Goal: Find specific fact: Find specific page/section

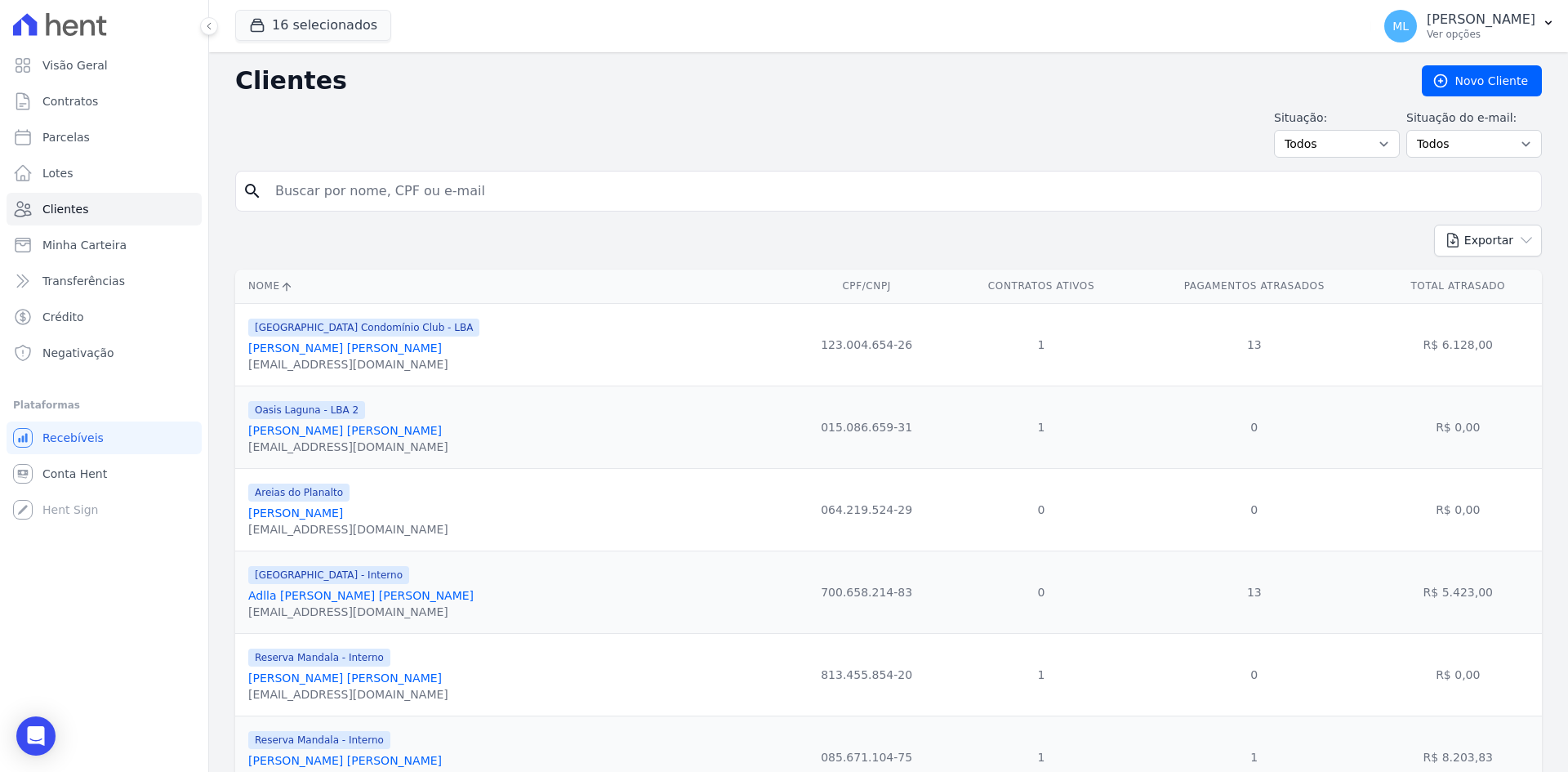
click at [481, 198] on input "search" at bounding box center [899, 191] width 1269 height 33
type input "[PERSON_NAME]"
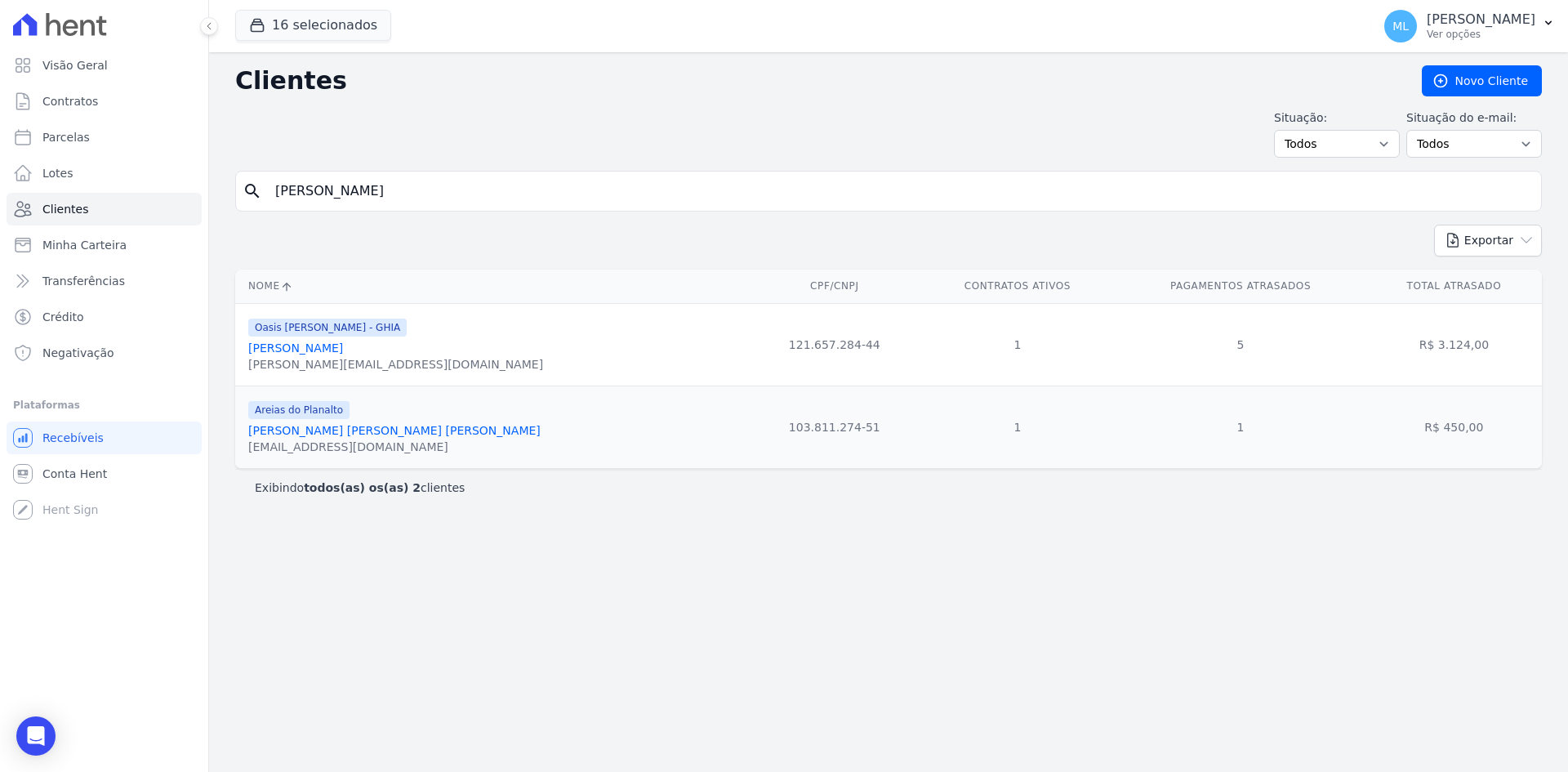
click at [343, 347] on link "[PERSON_NAME]" at bounding box center [296, 348] width 94 height 13
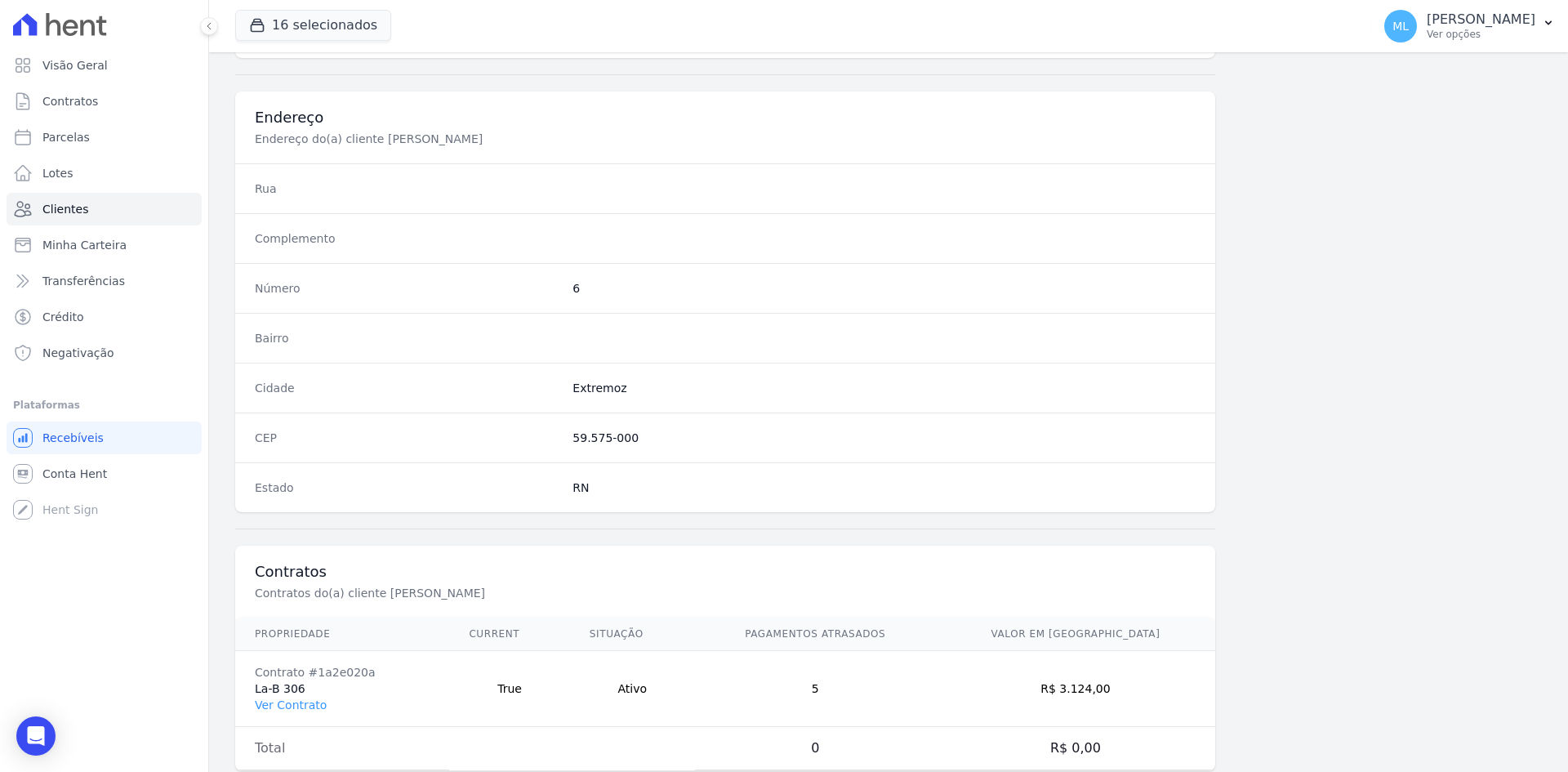
scroll to position [757, 0]
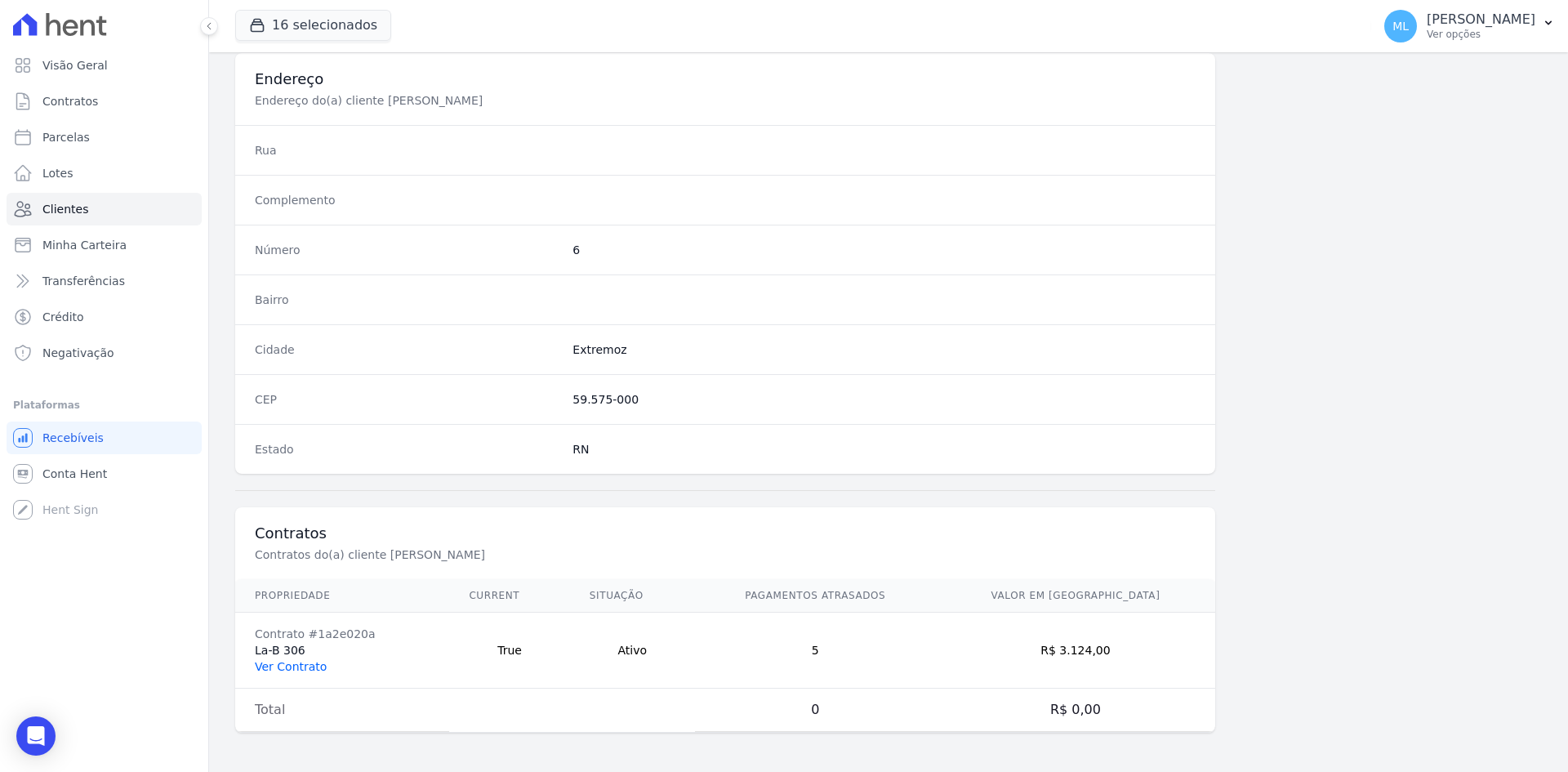
click at [292, 672] on link "Ver Contrato" at bounding box center [290, 667] width 72 height 13
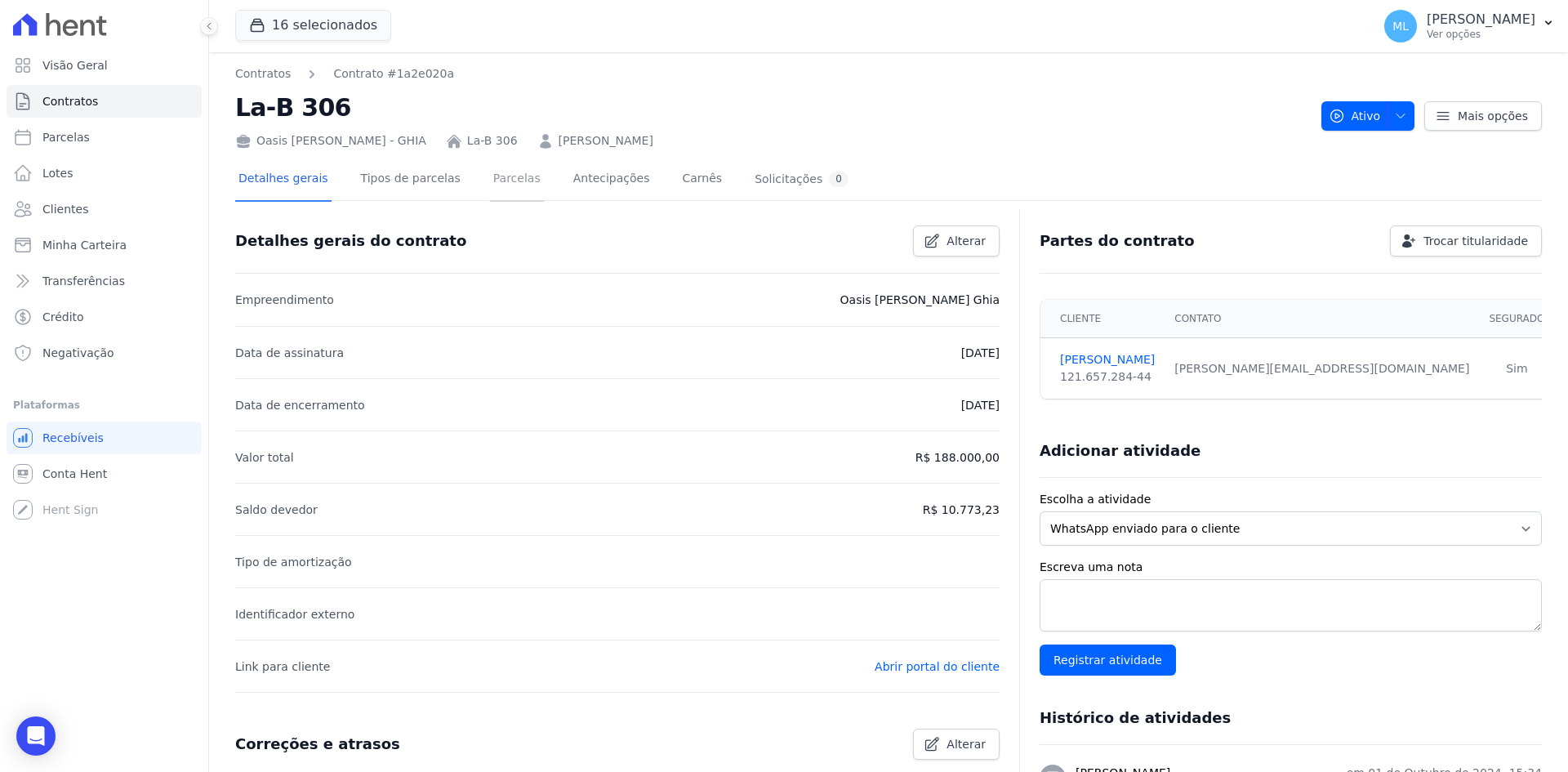
click at [508, 186] on link "Parcelas" at bounding box center [517, 179] width 54 height 43
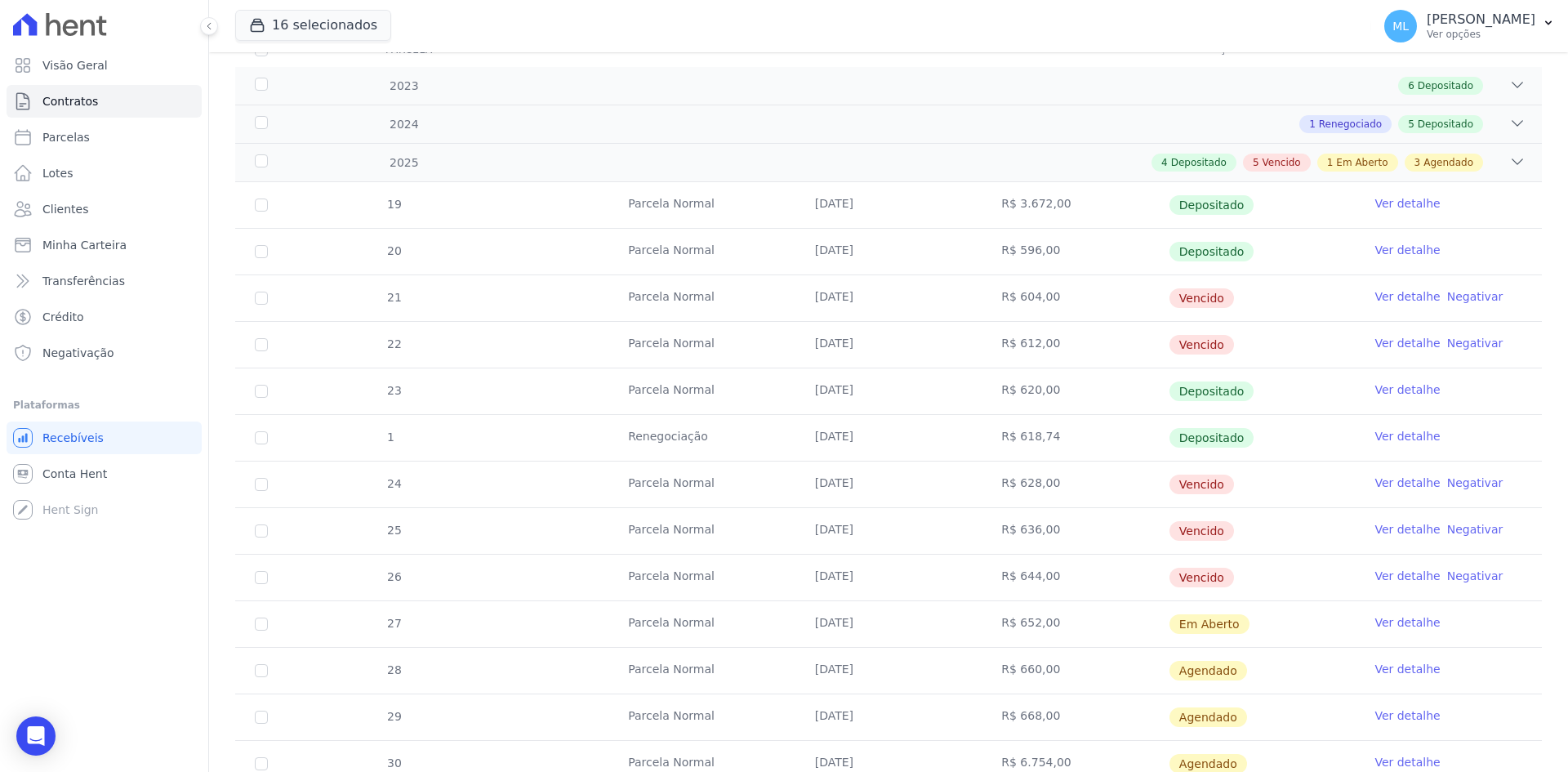
scroll to position [245, 0]
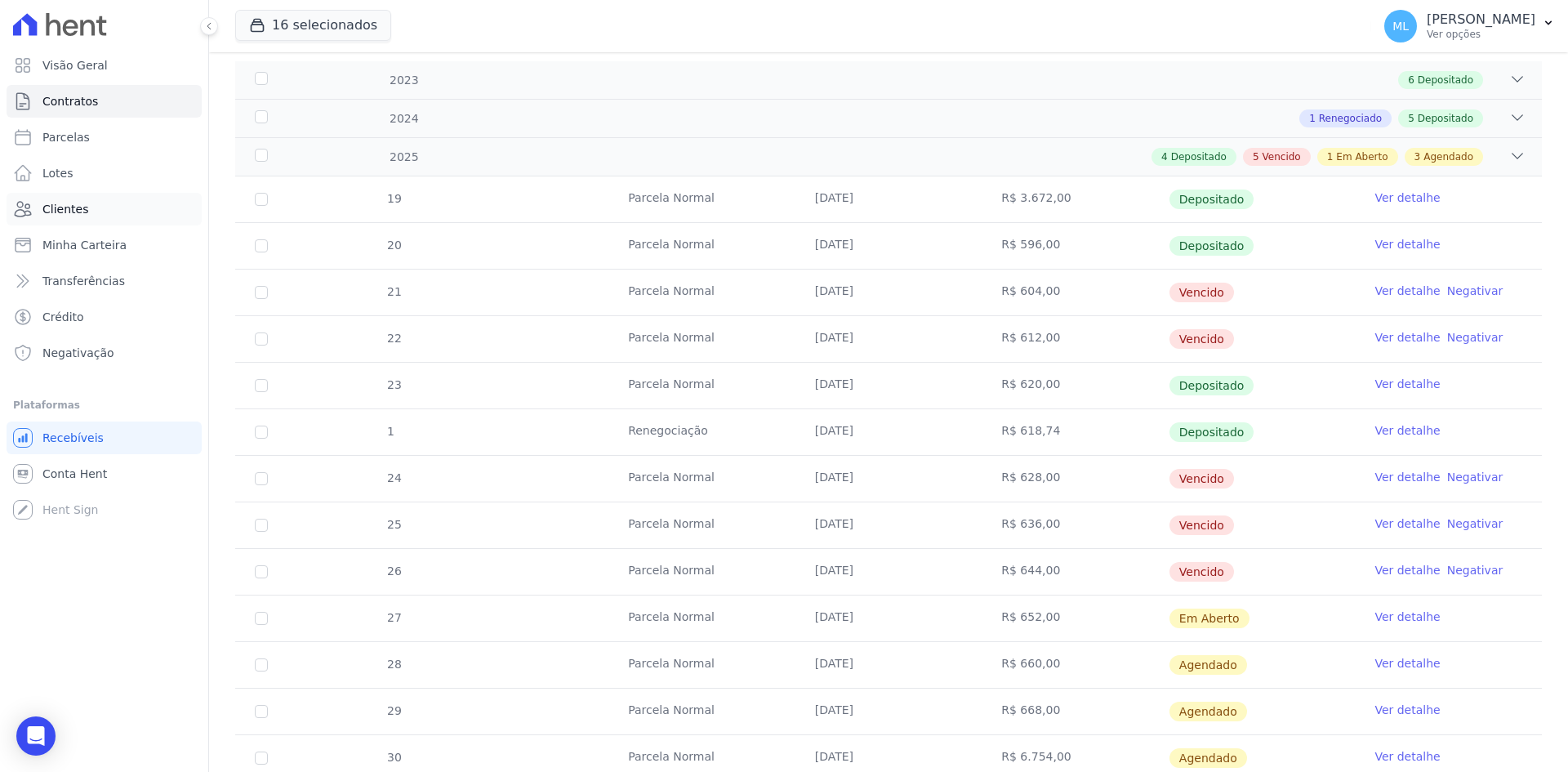
click at [146, 210] on link "Clientes" at bounding box center [104, 209] width 196 height 33
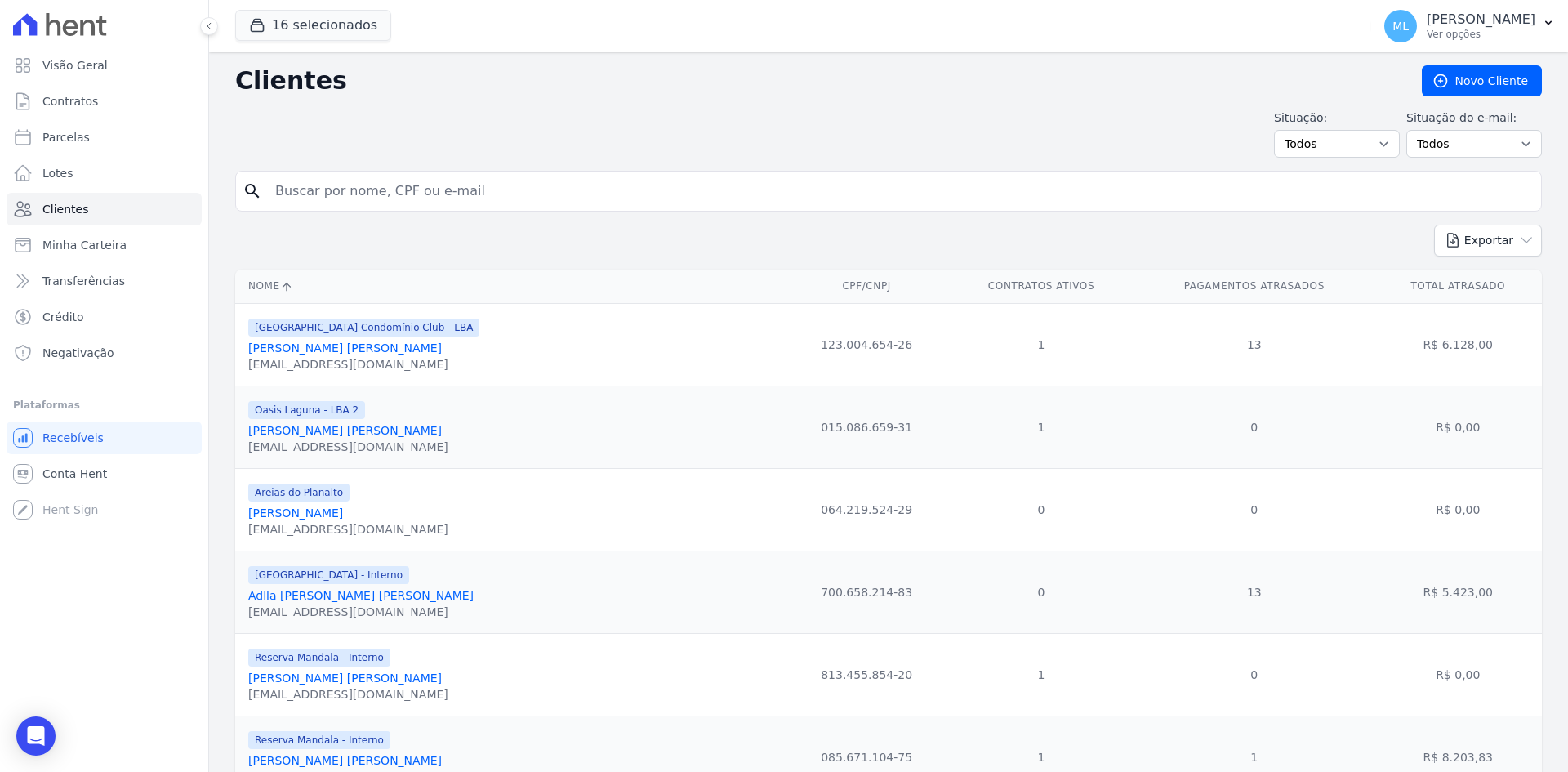
click at [415, 186] on input "search" at bounding box center [899, 191] width 1269 height 33
type input "[PERSON_NAME]"
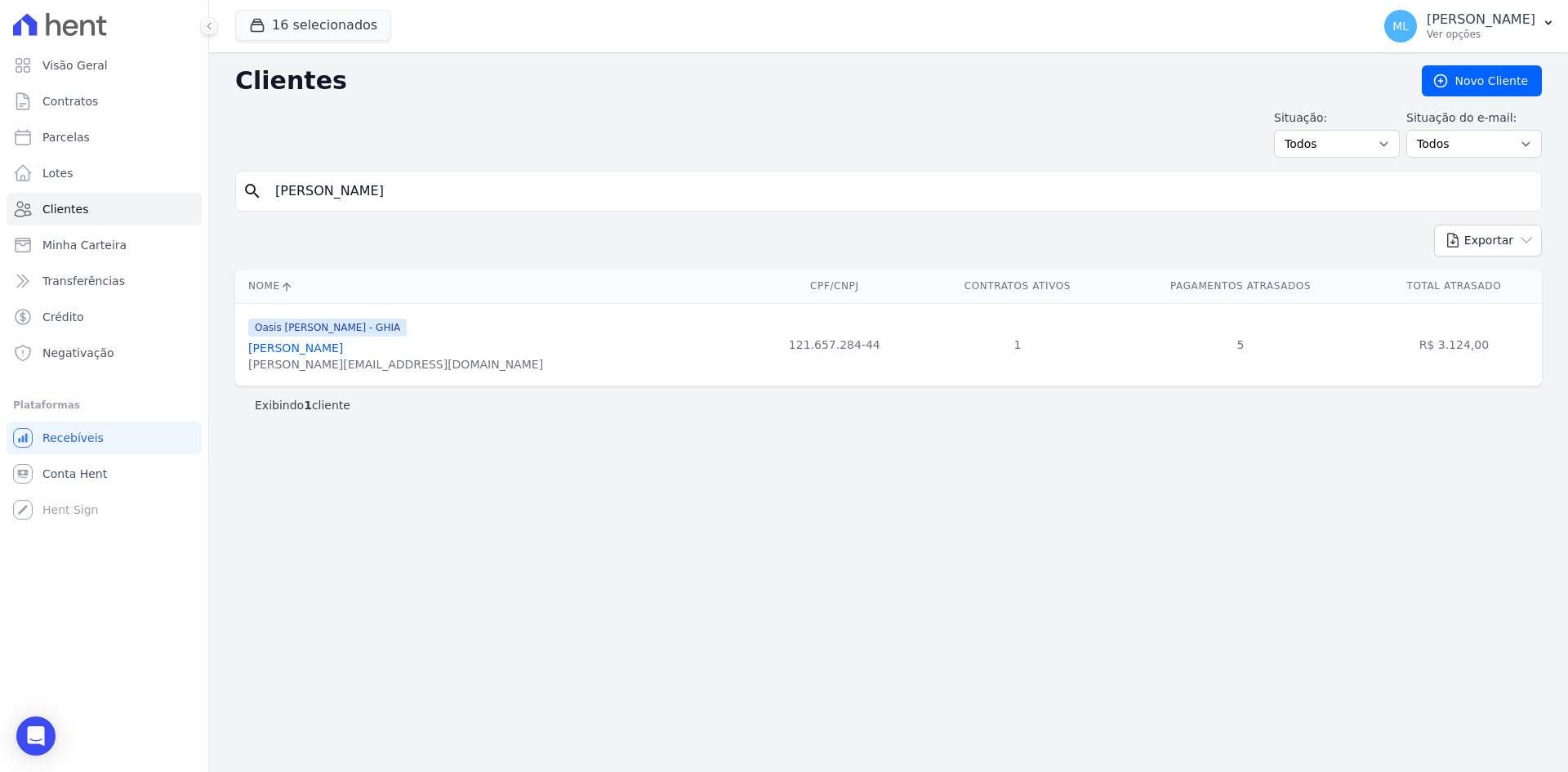
click at [343, 355] on link "[PERSON_NAME]" at bounding box center [296, 348] width 94 height 13
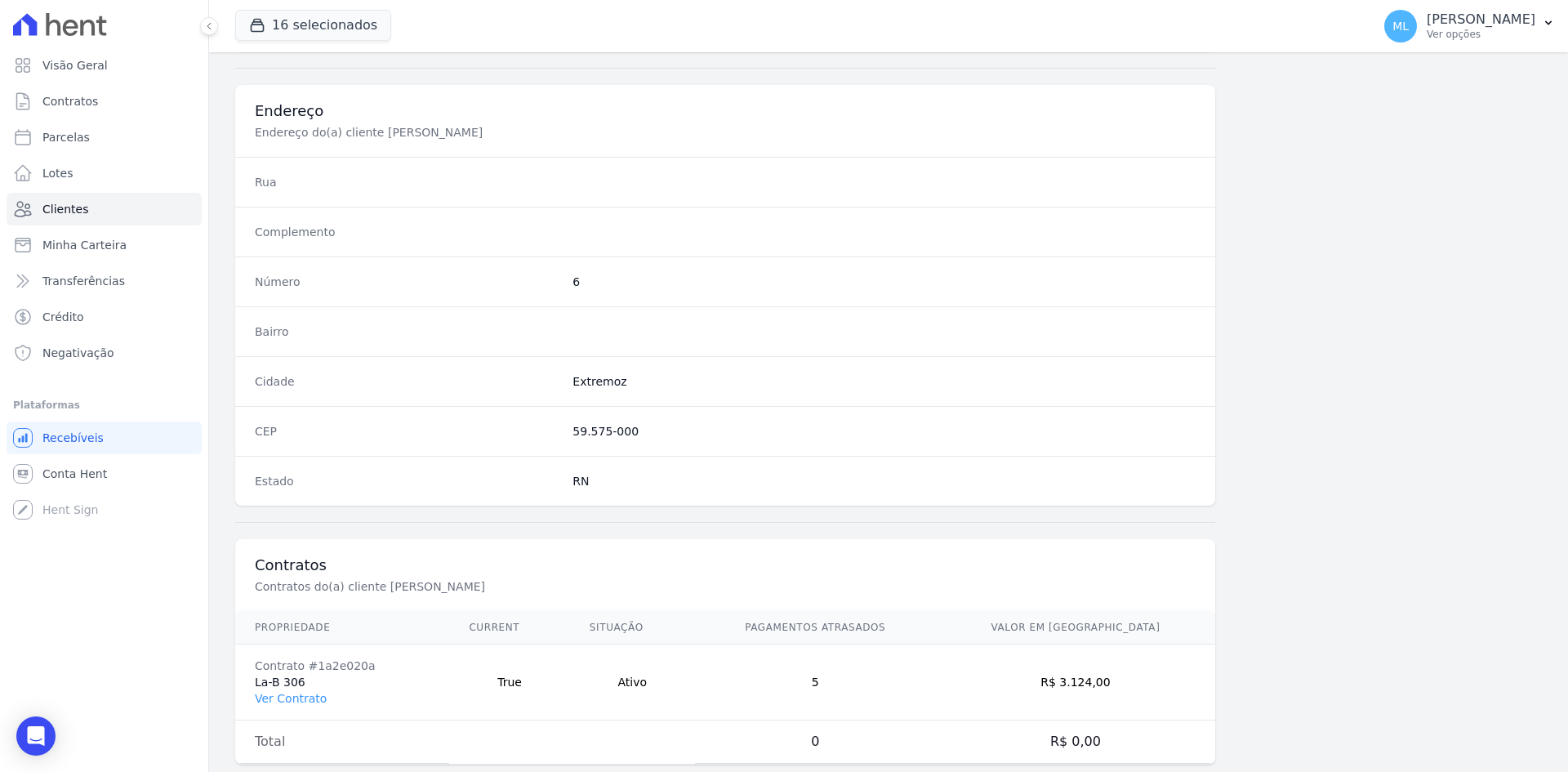
scroll to position [757, 0]
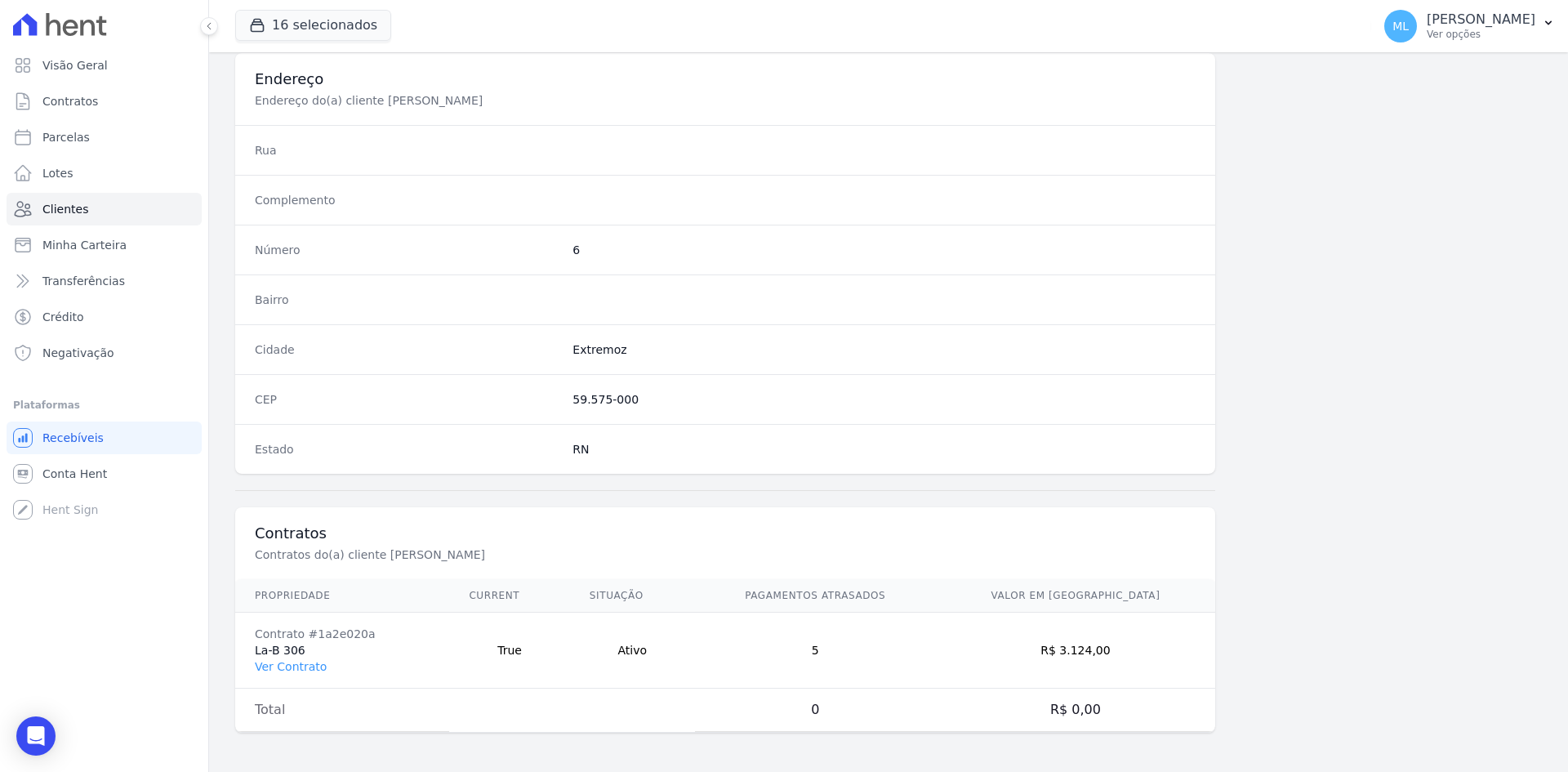
click at [307, 656] on td "Contrato #1a2e020a La-B 306 Ver Contrato" at bounding box center [342, 651] width 214 height 76
click at [312, 665] on link "Ver Contrato" at bounding box center [290, 667] width 72 height 13
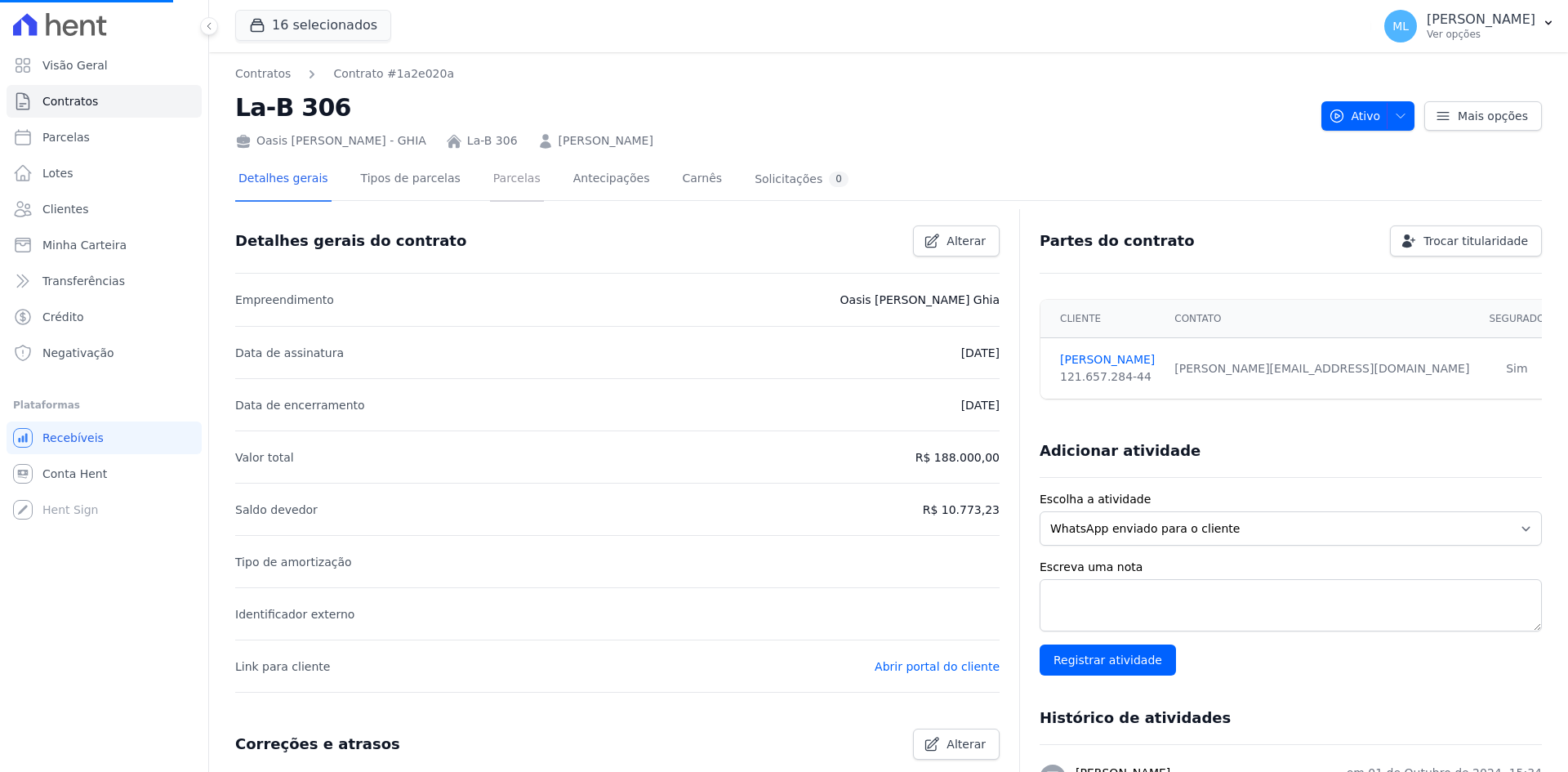
click at [490, 179] on link "Parcelas" at bounding box center [517, 179] width 54 height 43
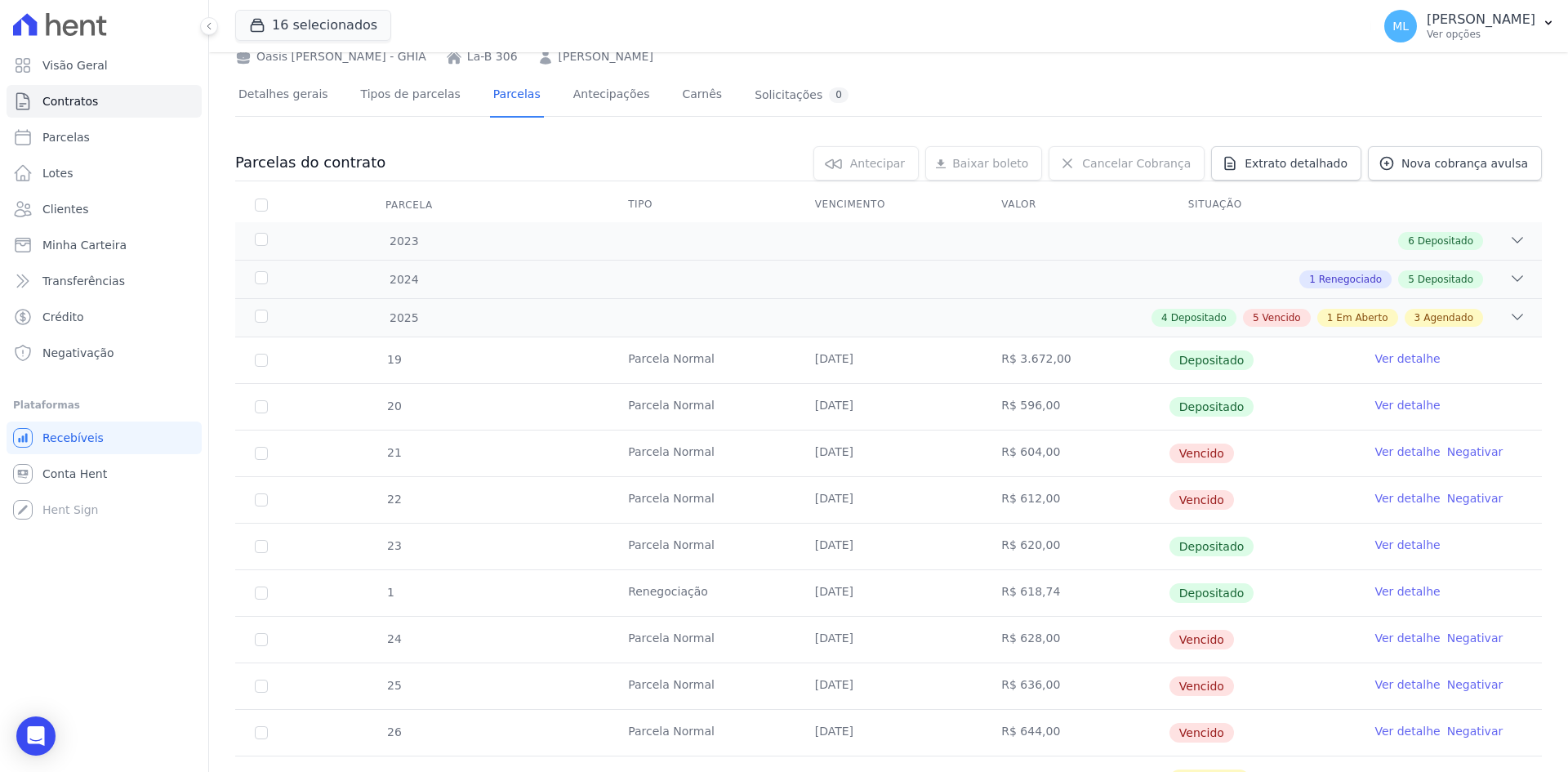
scroll to position [163, 0]
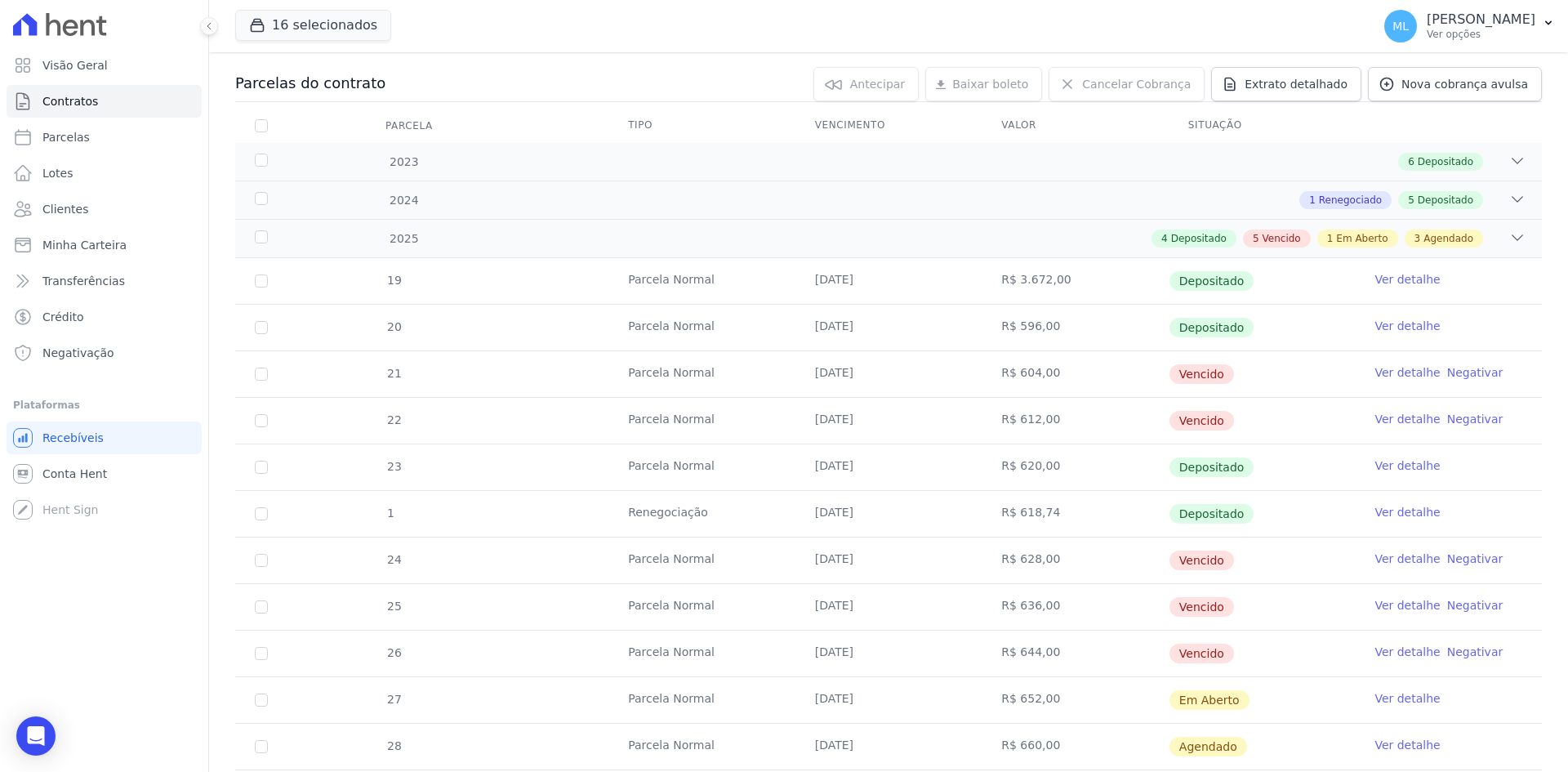
click at [1382, 420] on link "Ver detalhe" at bounding box center [1407, 418] width 66 height 16
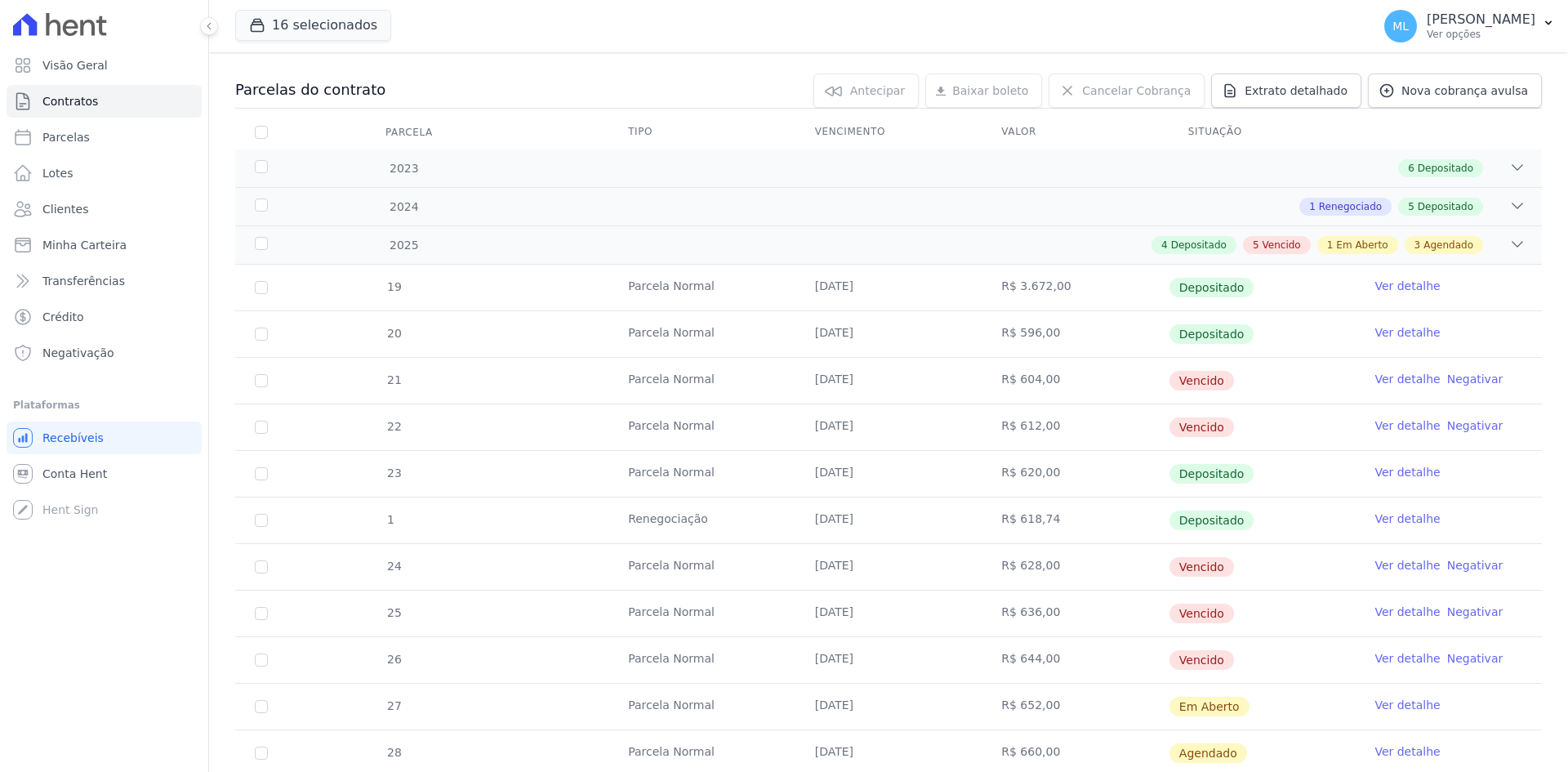
scroll to position [163, 0]
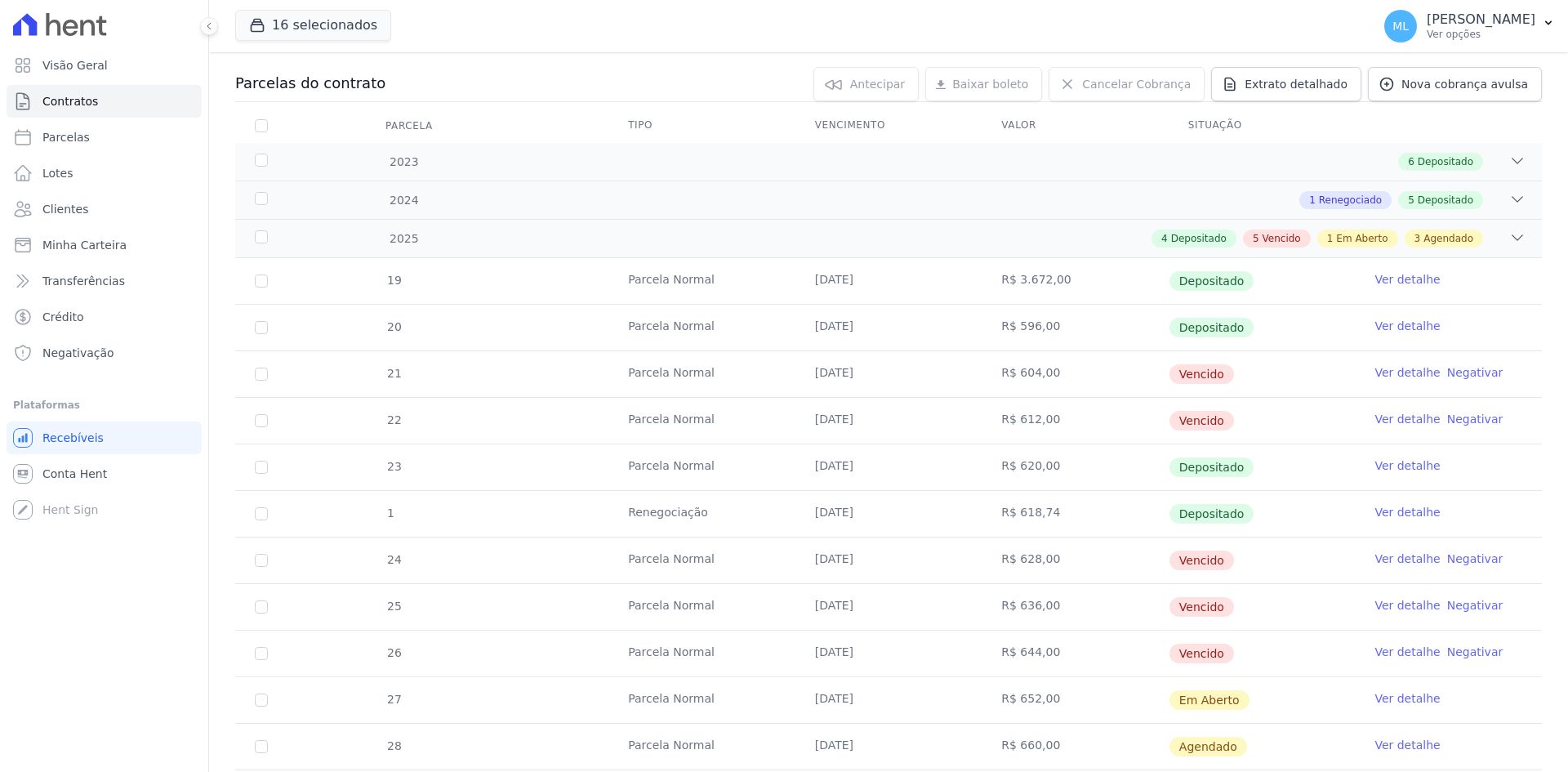
click at [1394, 559] on link "Ver detalhe" at bounding box center [1407, 558] width 66 height 16
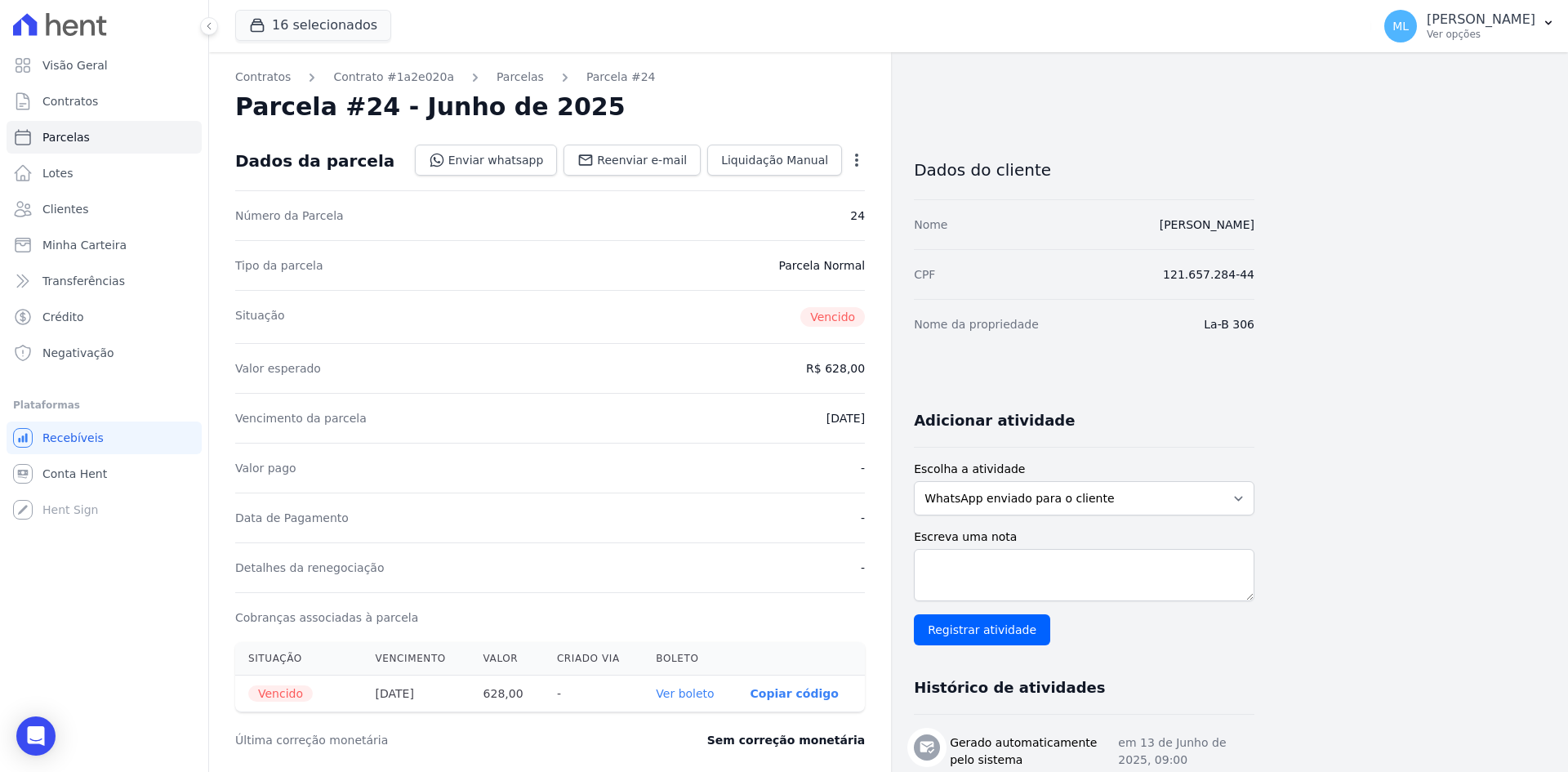
click at [696, 689] on link "Ver boleto" at bounding box center [684, 694] width 58 height 13
drag, startPoint x: 1182, startPoint y: 270, endPoint x: 1297, endPoint y: 265, distance: 115.1
drag, startPoint x: 1176, startPoint y: 273, endPoint x: 1298, endPoint y: 277, distance: 122.1
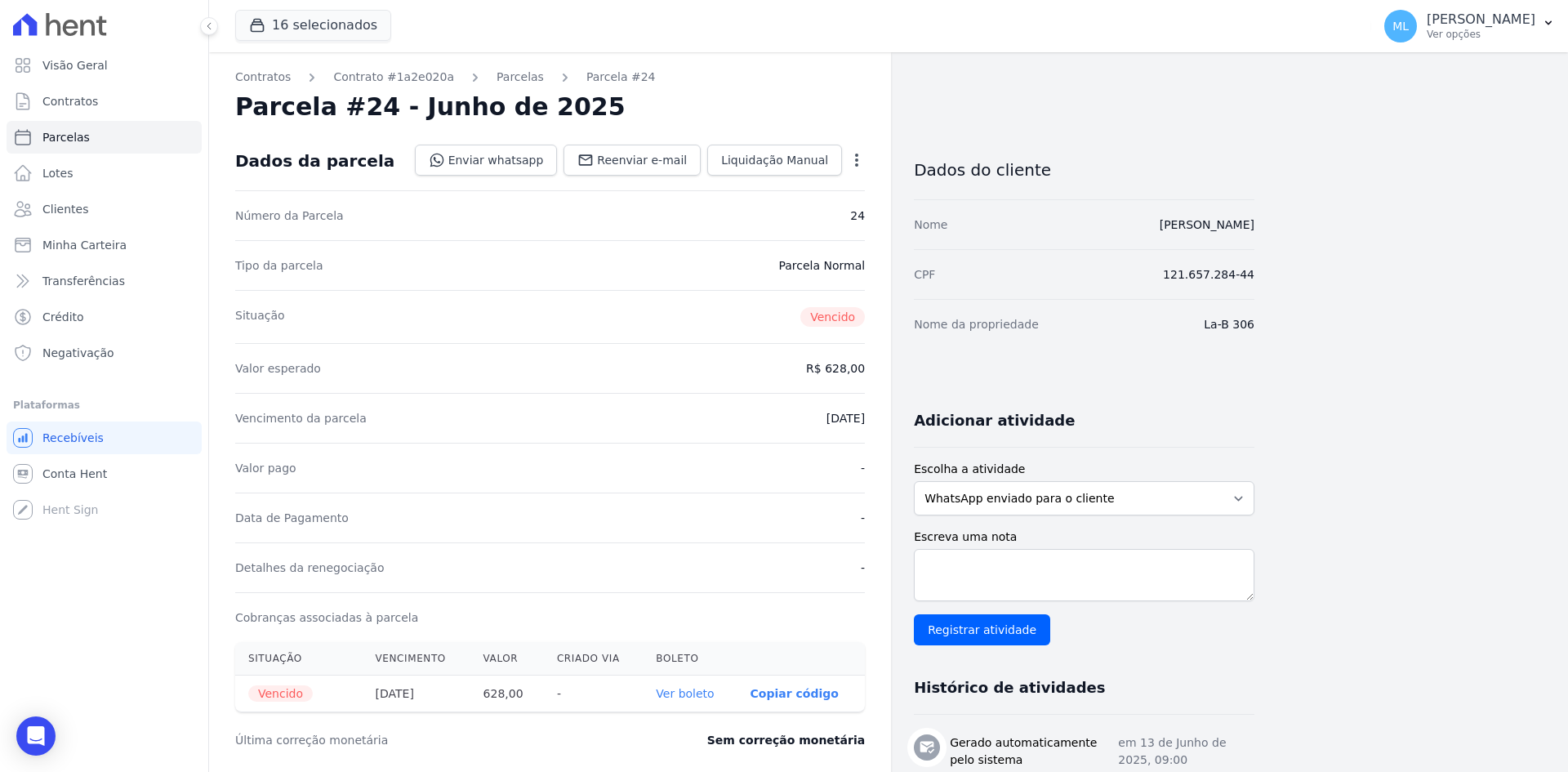
copy dd "121.657.284-44"
click at [105, 204] on link "Clientes" at bounding box center [104, 209] width 196 height 33
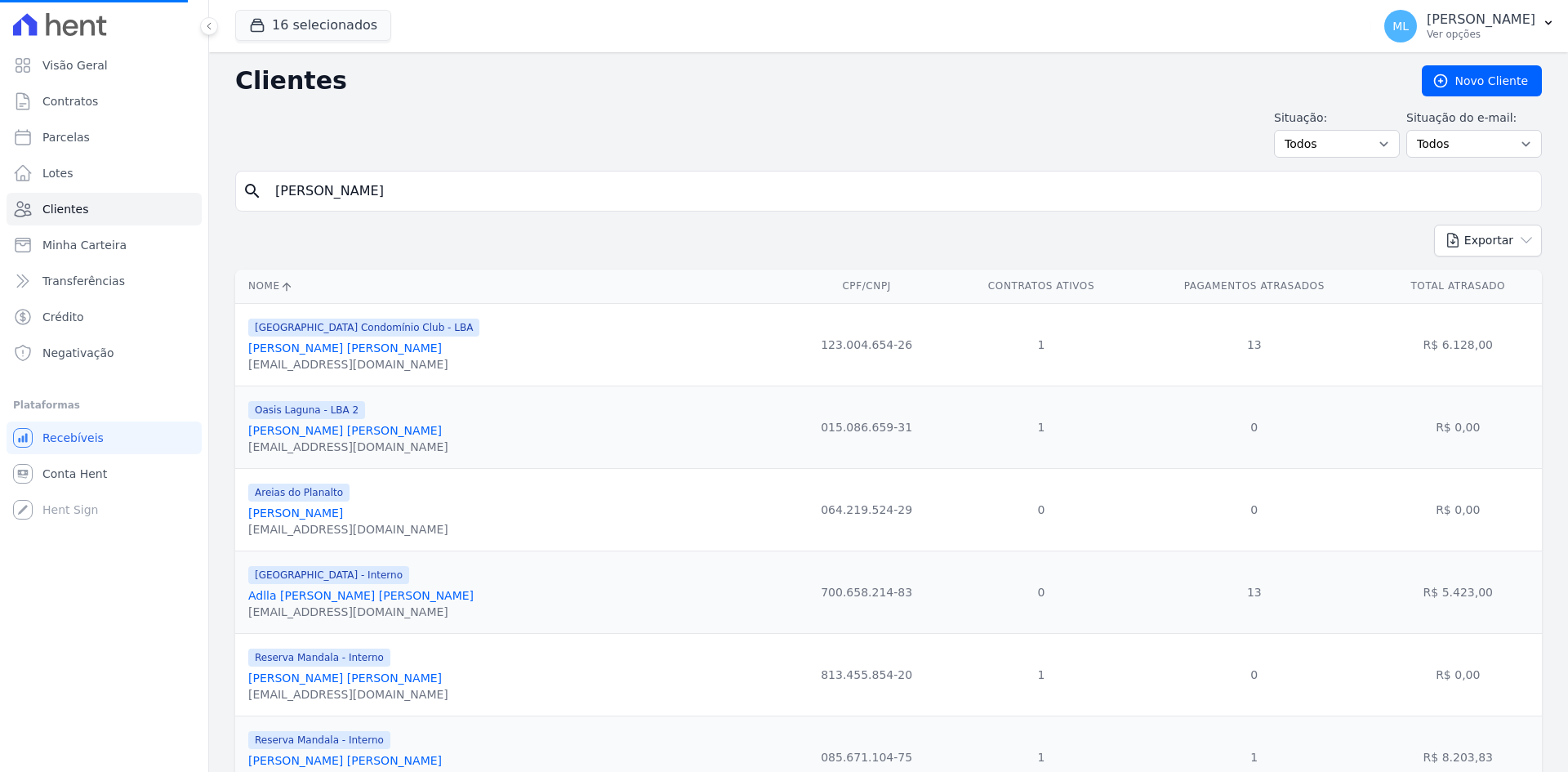
click at [451, 192] on input "[PERSON_NAME]" at bounding box center [899, 191] width 1269 height 33
click at [451, 192] on input "search" at bounding box center [899, 191] width 1269 height 33
type input "rayane"
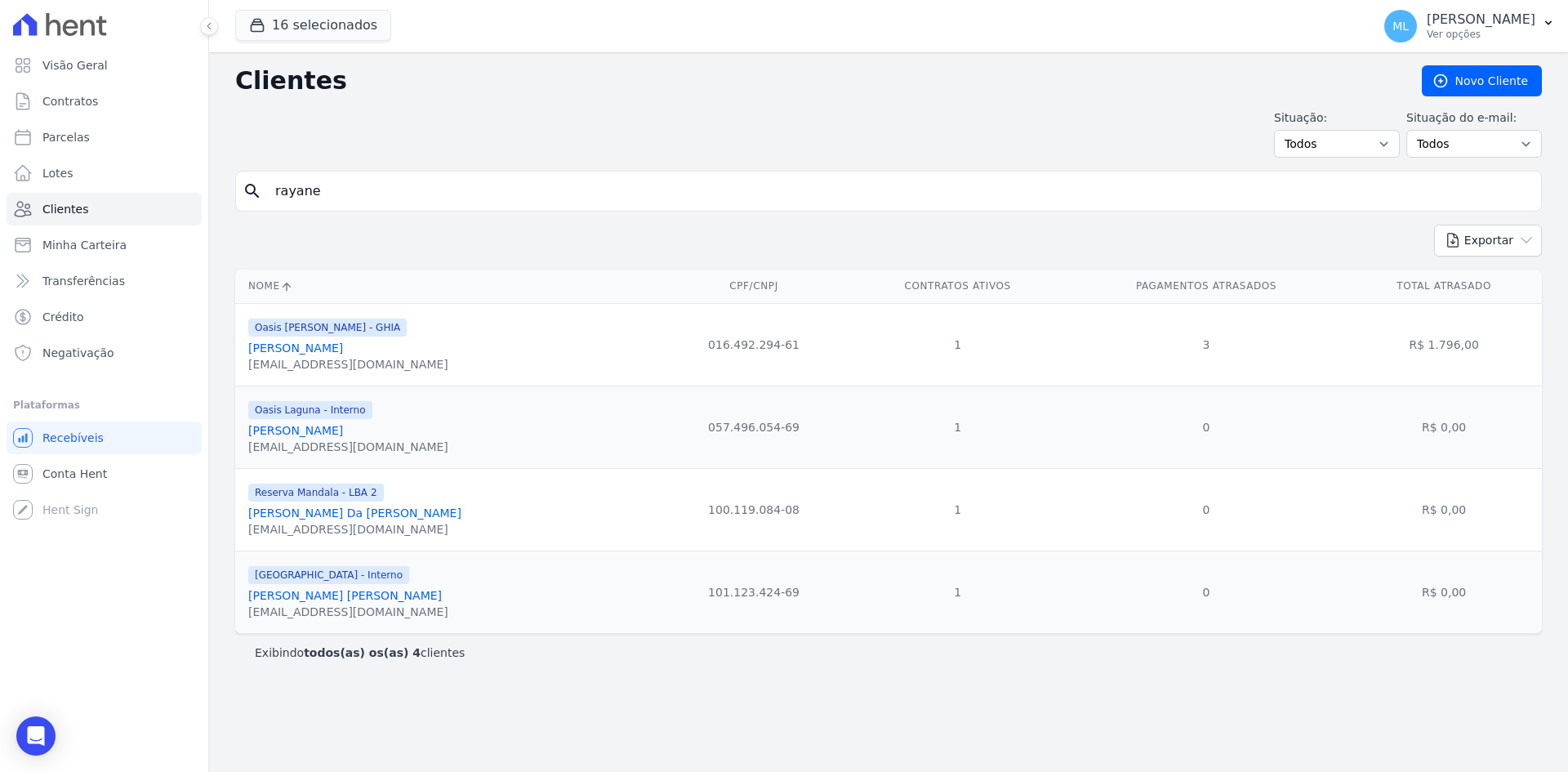
click at [343, 354] on link "[PERSON_NAME]" at bounding box center [296, 348] width 94 height 13
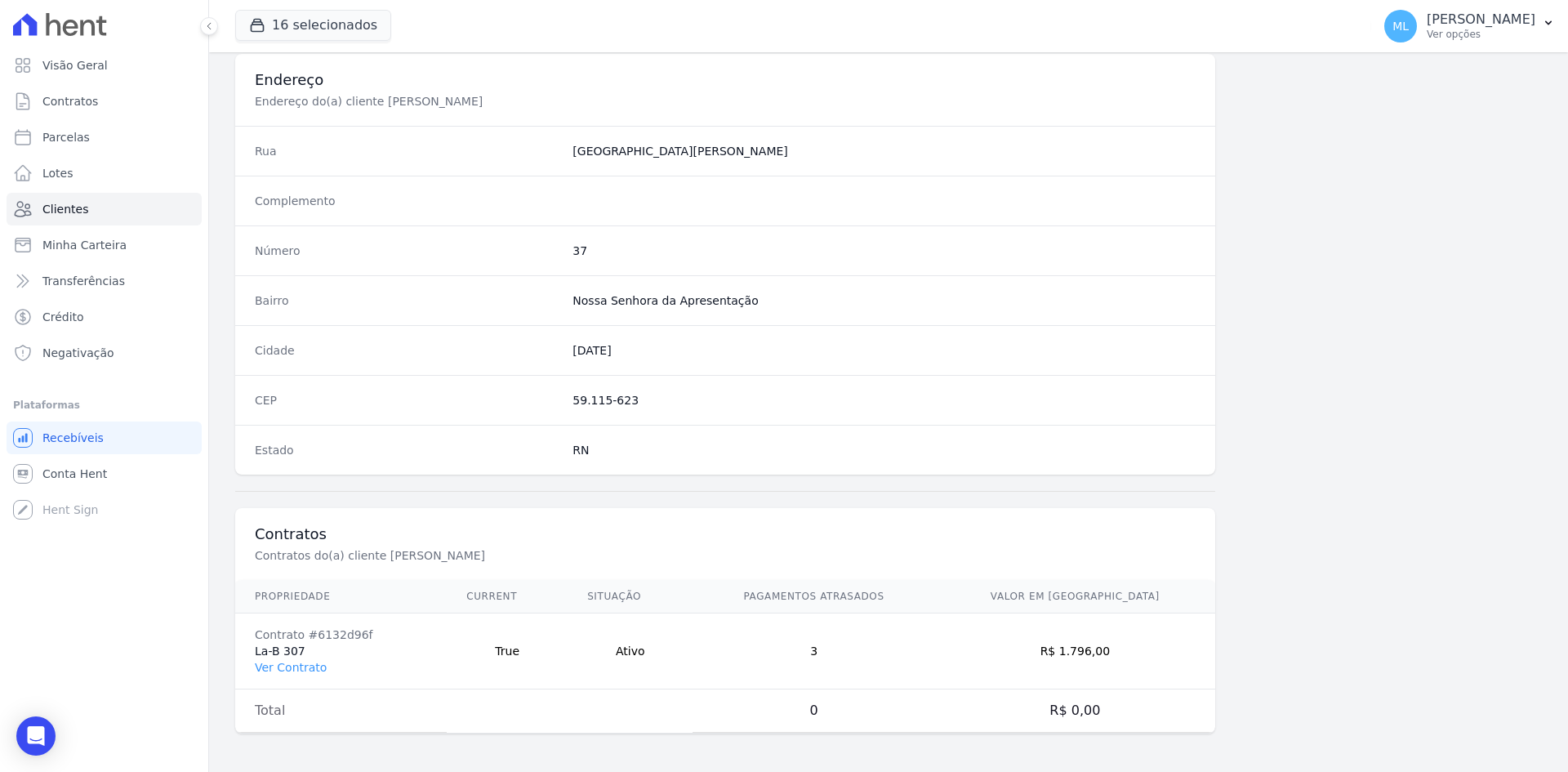
scroll to position [757, 0]
click at [298, 660] on link "Ver Contrato" at bounding box center [290, 667] width 72 height 13
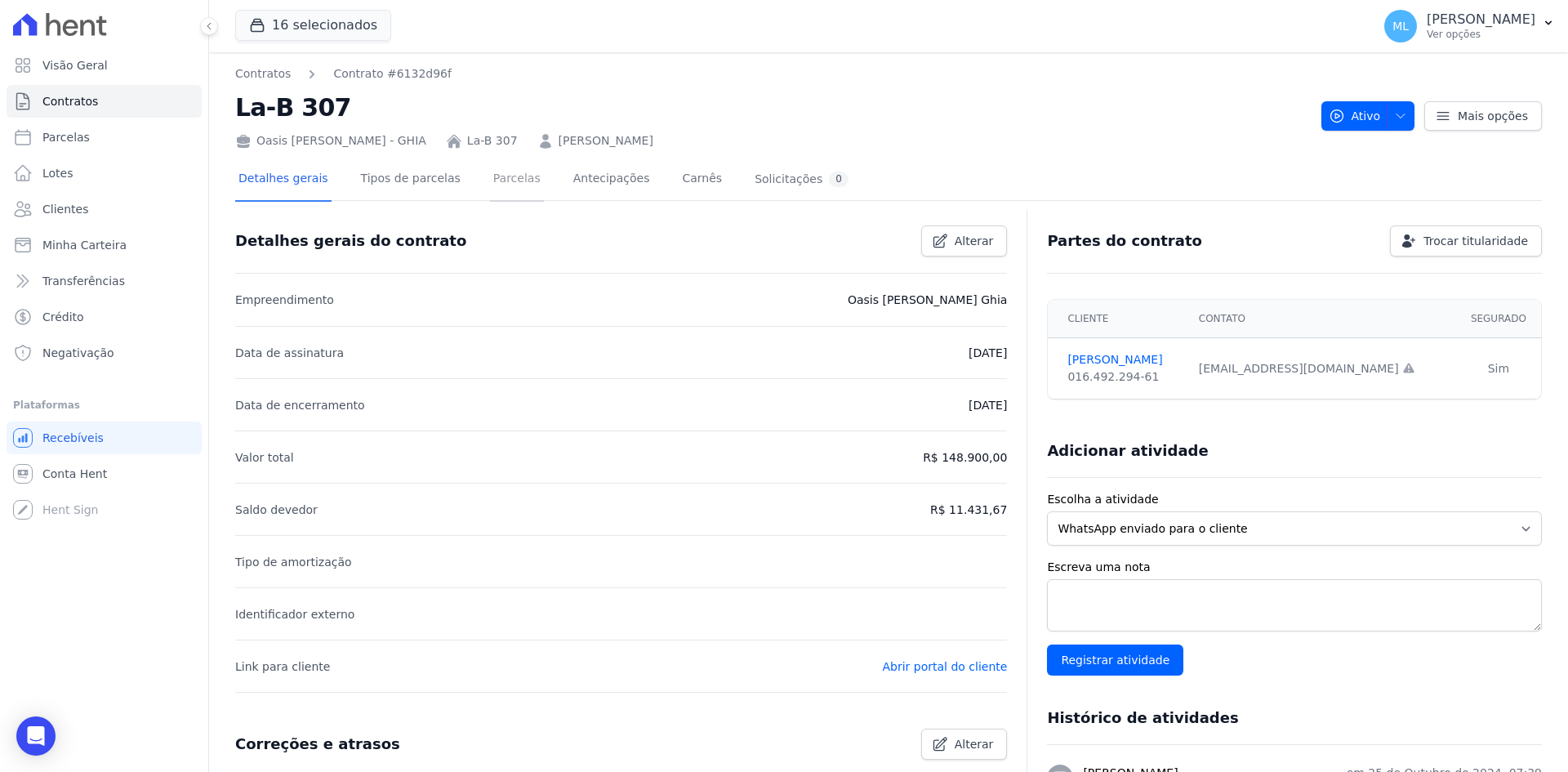
click at [498, 184] on link "Parcelas" at bounding box center [517, 179] width 54 height 43
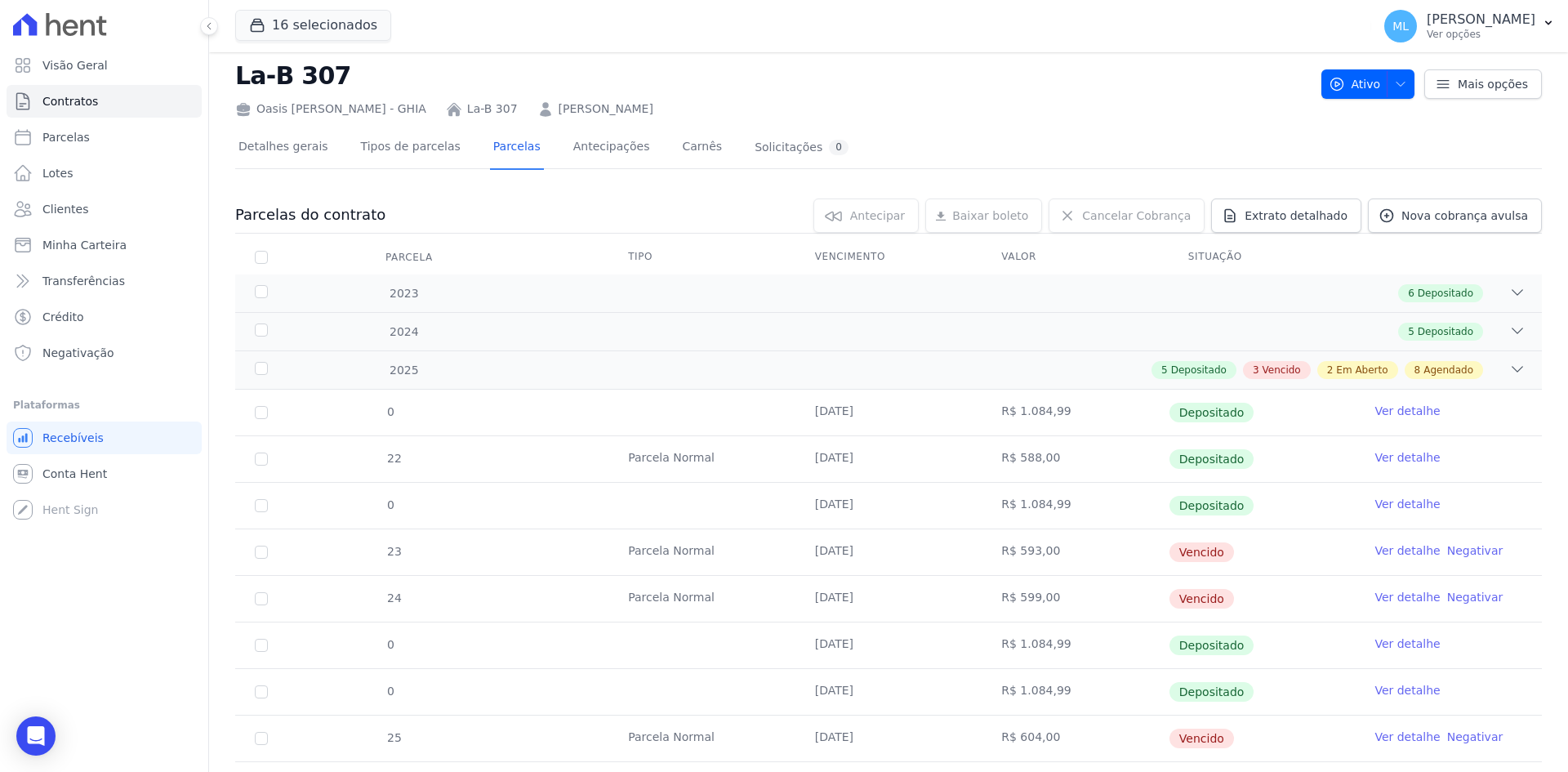
scroll to position [84, 0]
